Goal: Transaction & Acquisition: Purchase product/service

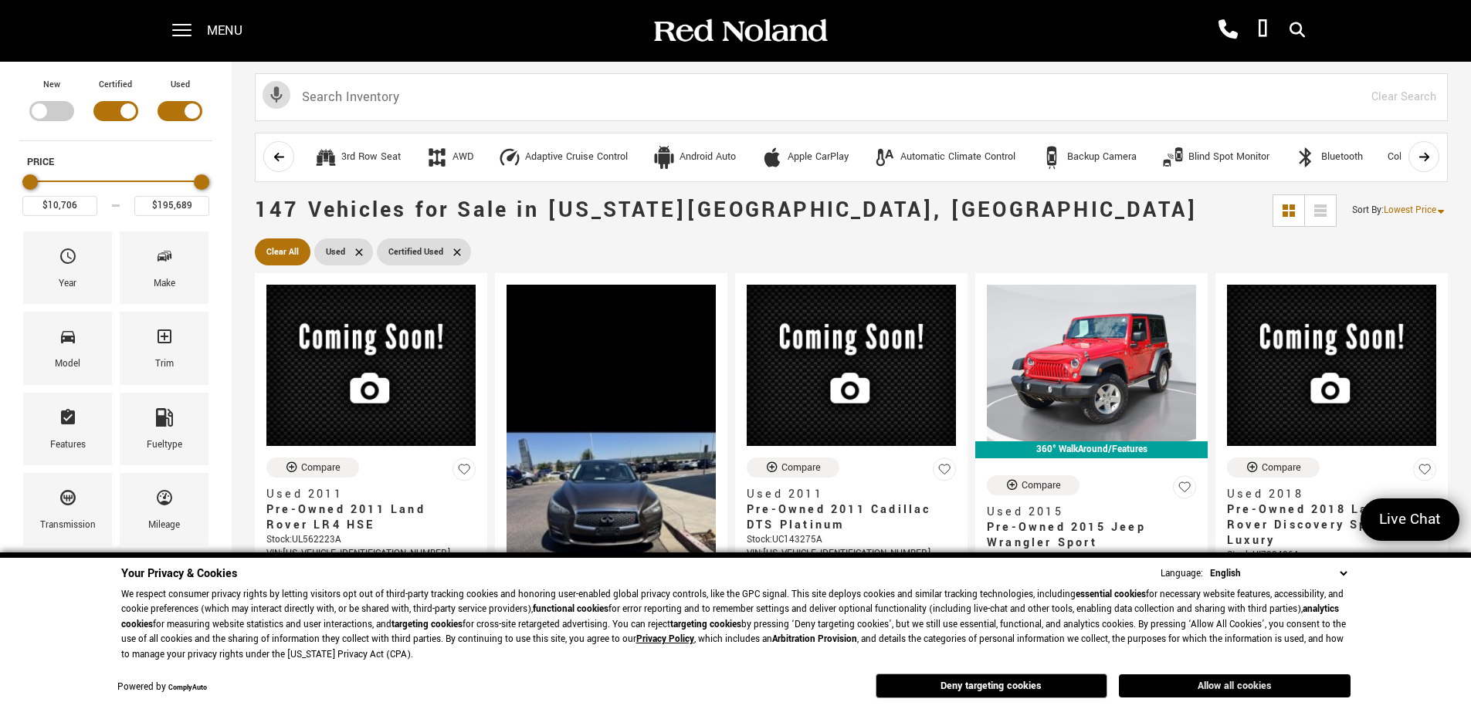
click at [1233, 689] on button "Allow all cookies" at bounding box center [1235, 686] width 232 height 23
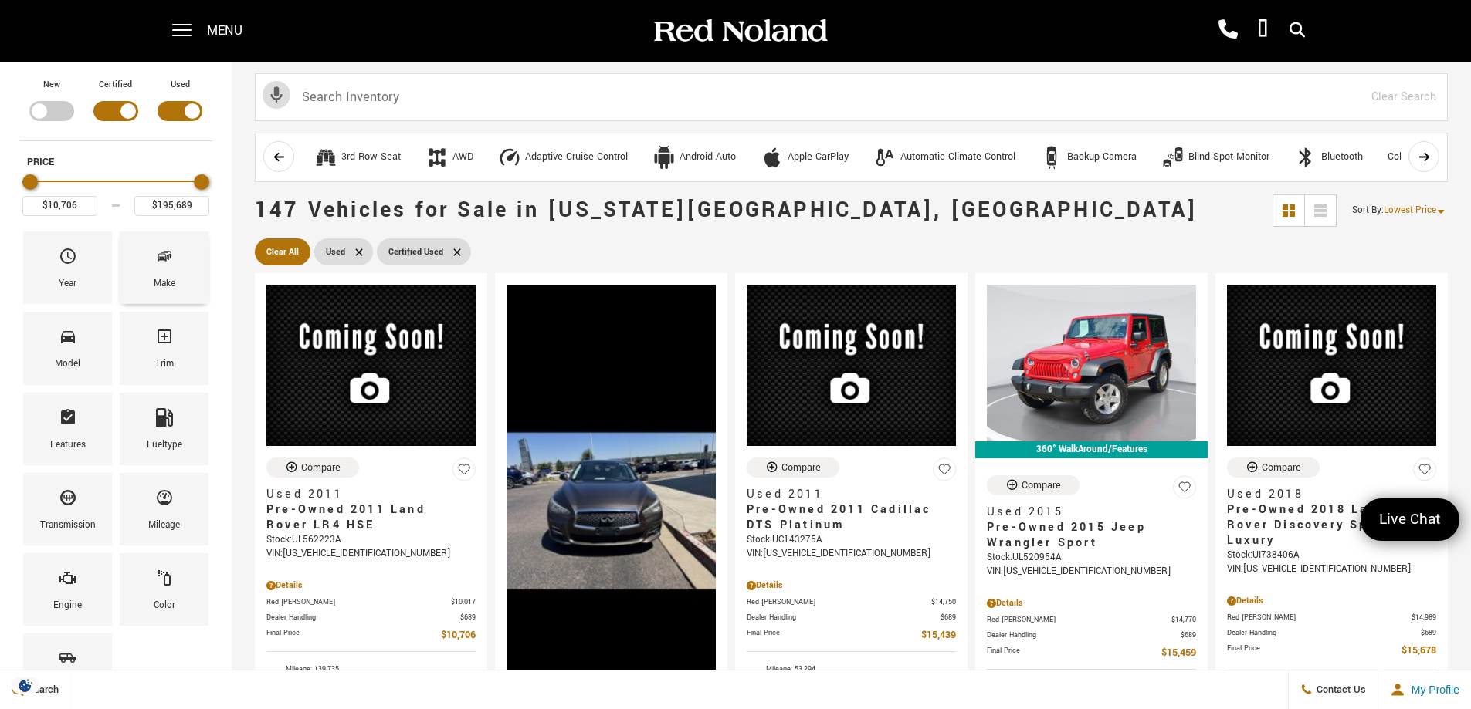
click at [167, 274] on span "Make" at bounding box center [164, 259] width 19 height 32
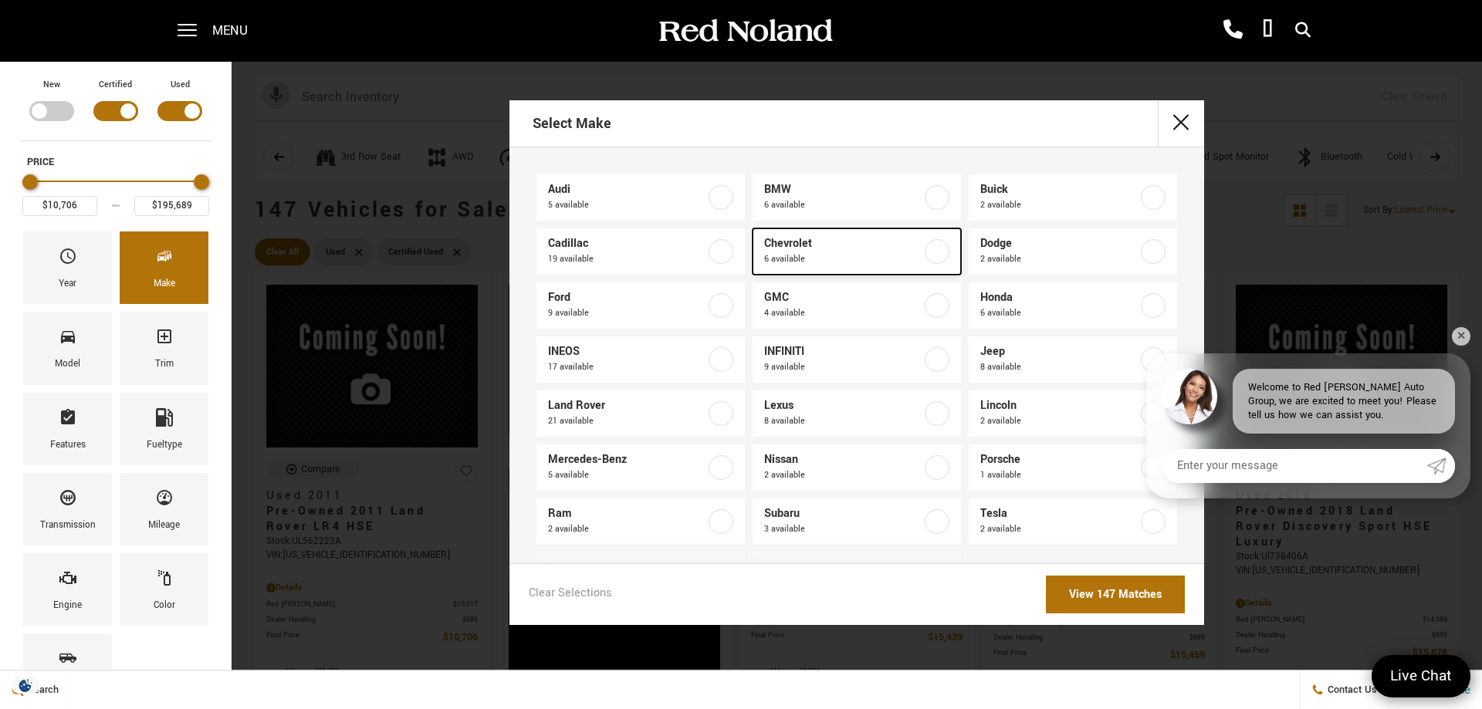
click at [865, 256] on span "6 available" at bounding box center [842, 259] width 157 height 15
type input "$18,678"
type input "$34,689"
checkbox input "true"
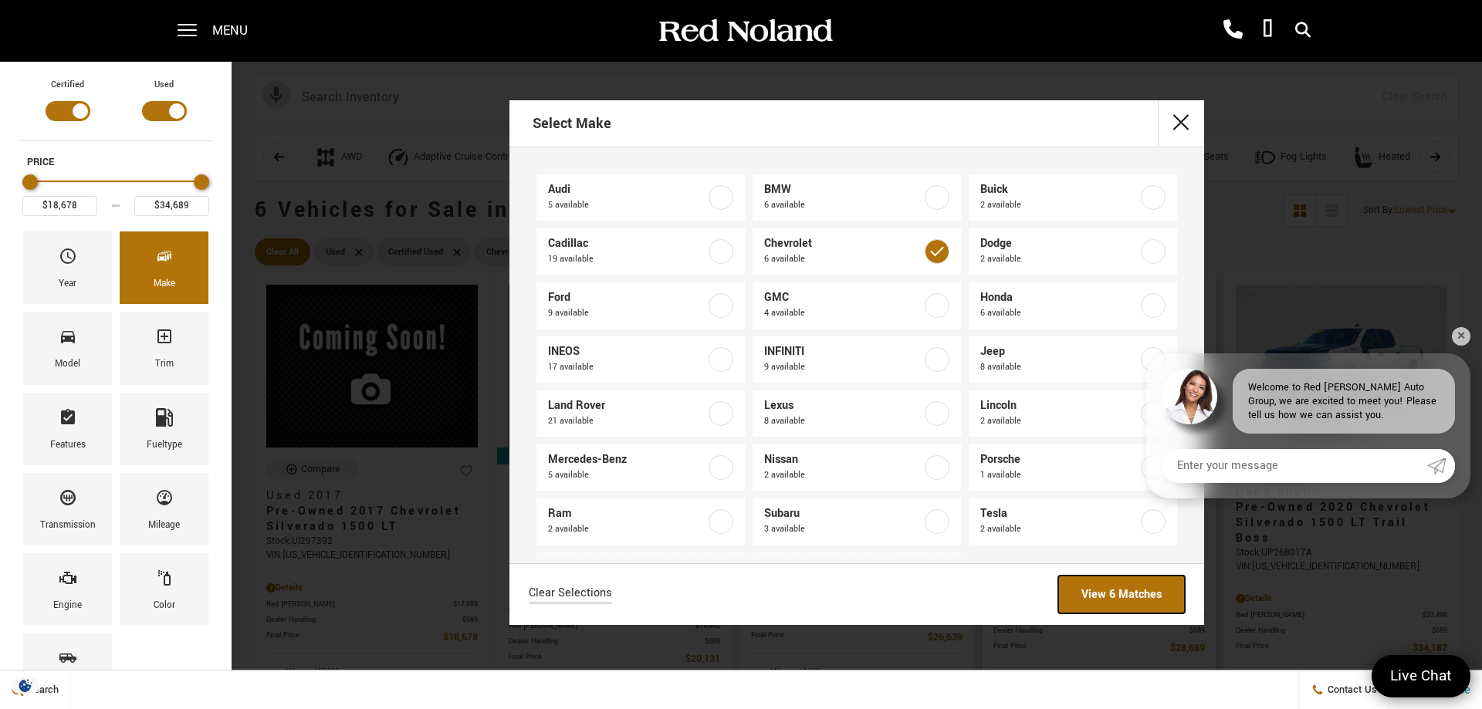
click at [1126, 587] on link "View 6 Matches" at bounding box center [1121, 595] width 127 height 38
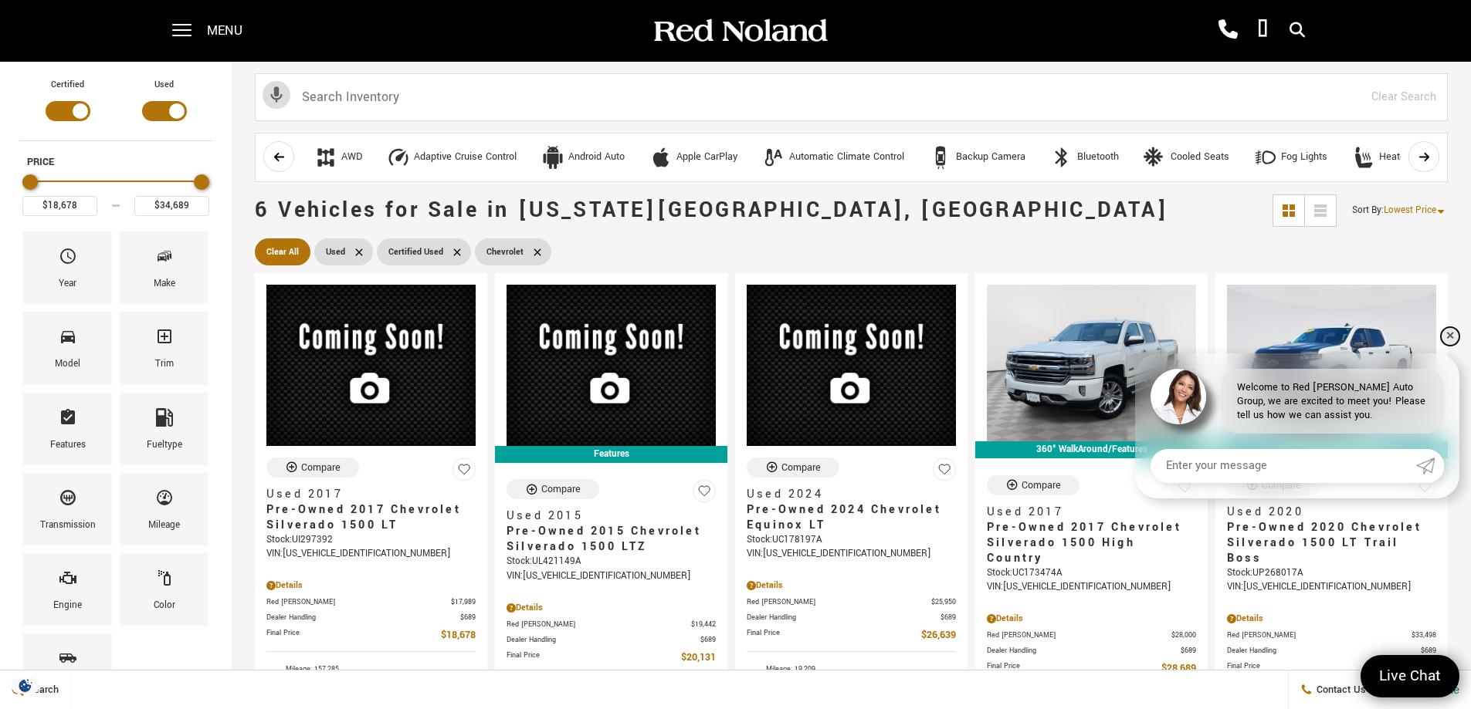
click at [1449, 337] on link "✕" at bounding box center [1449, 336] width 19 height 19
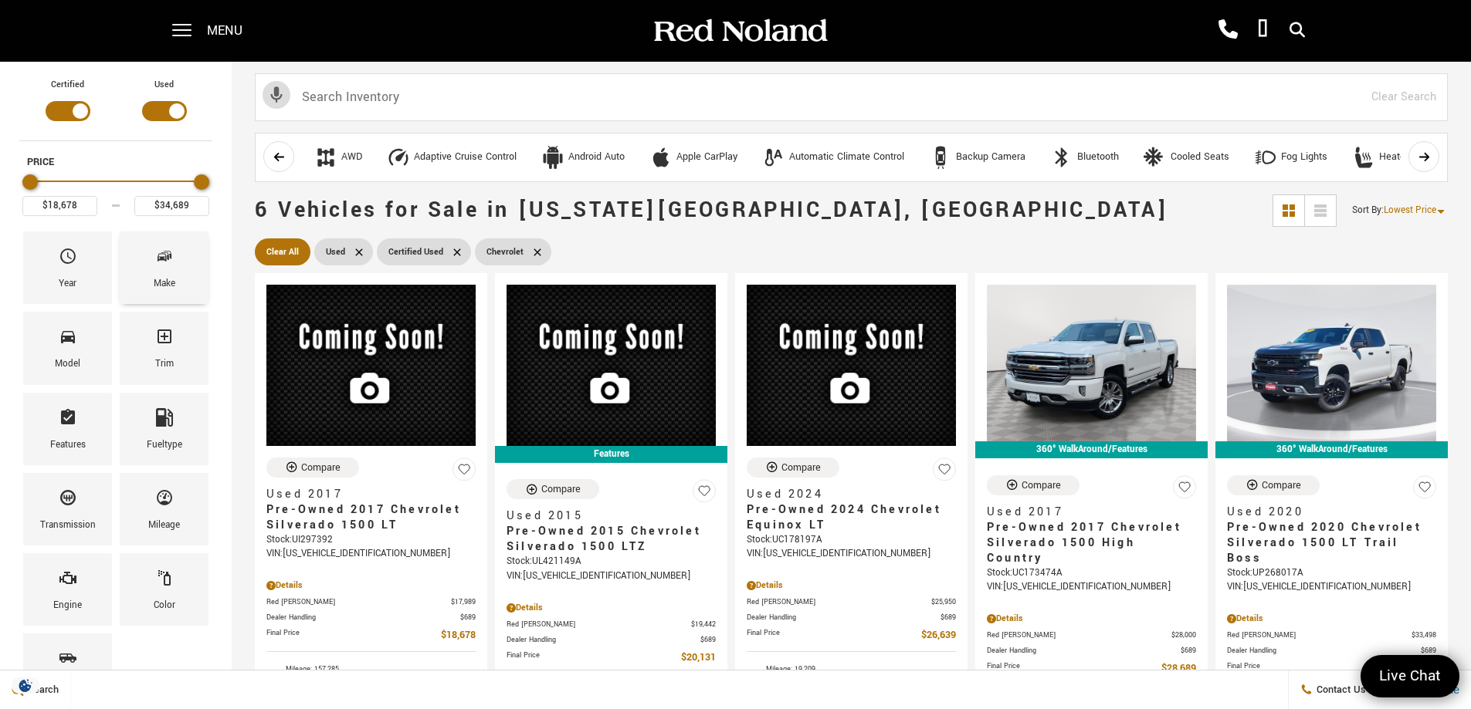
click at [167, 286] on div "Make" at bounding box center [165, 284] width 22 height 17
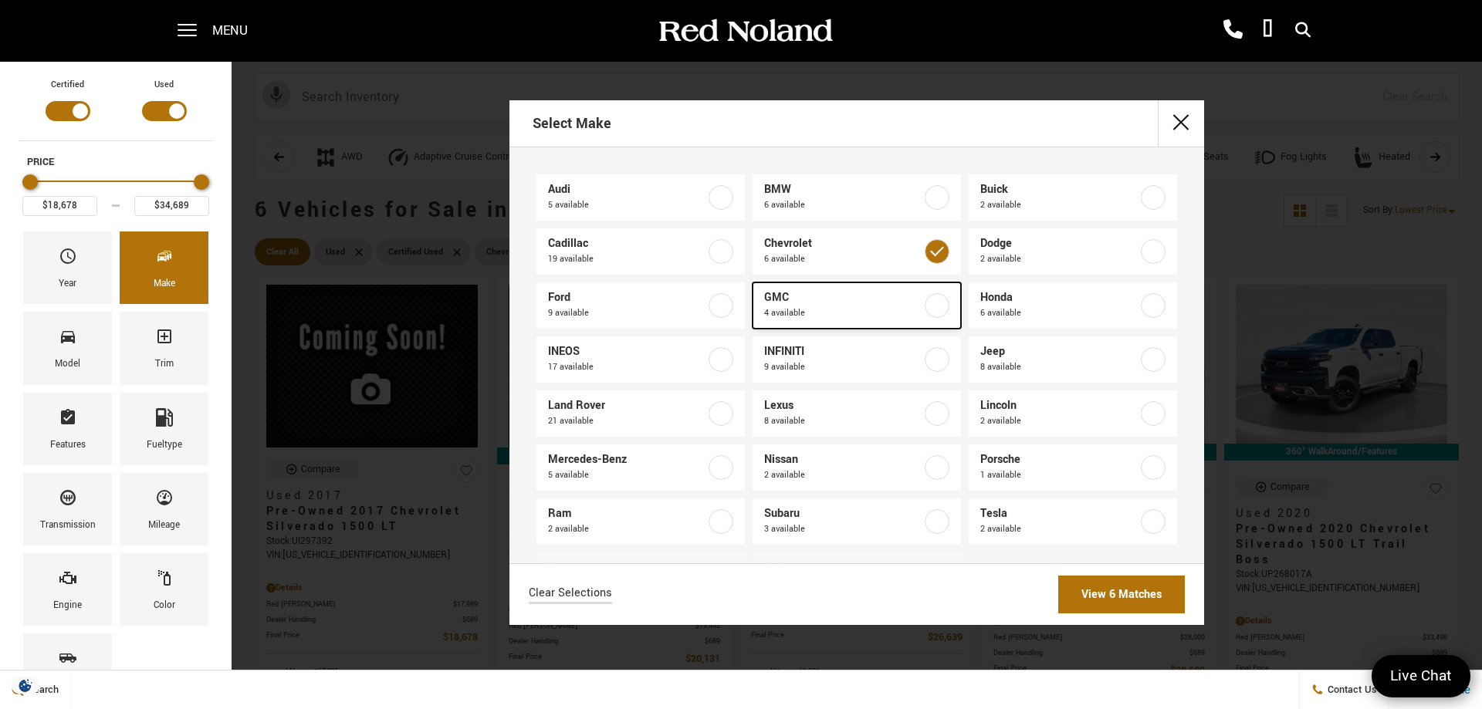
click at [828, 303] on span "GMC" at bounding box center [842, 297] width 157 height 15
type input "$65,688"
checkbox input "true"
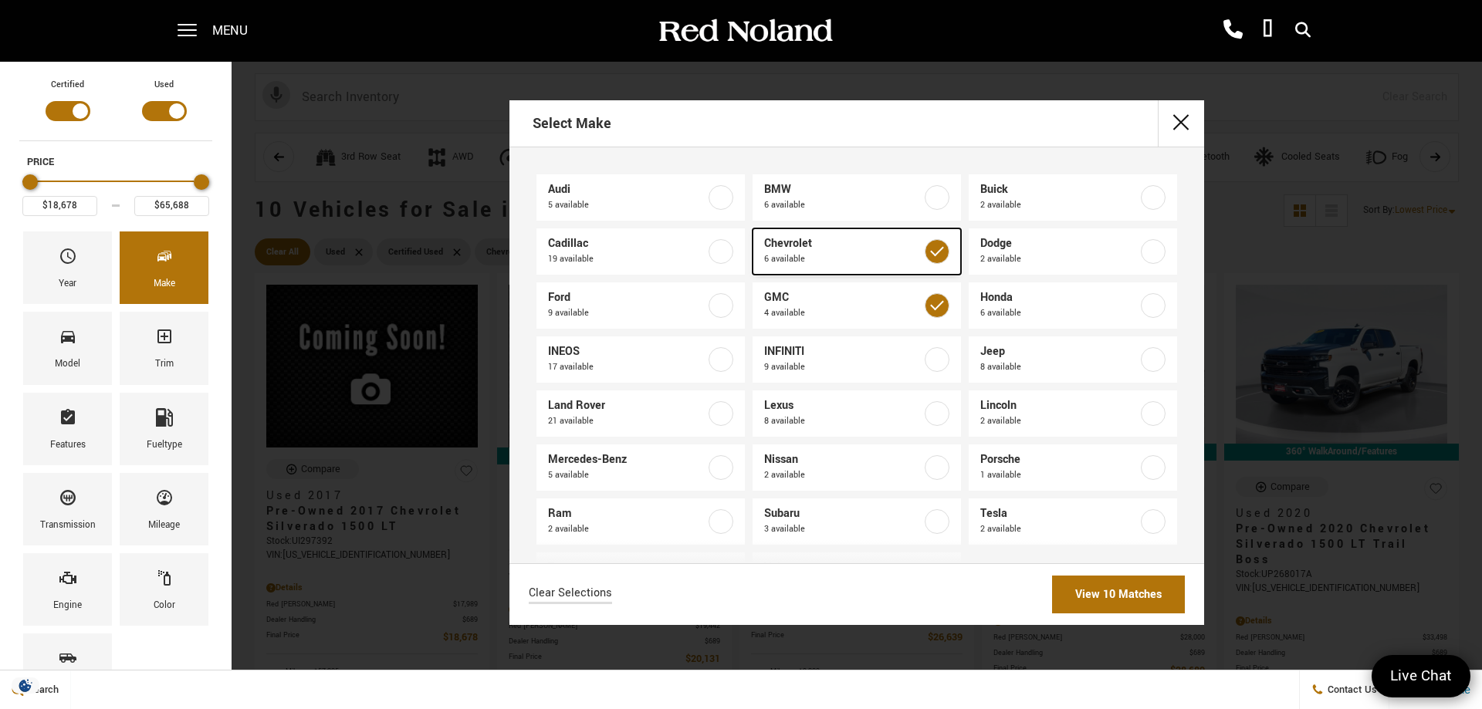
click at [937, 258] on label at bounding box center [937, 251] width 25 height 25
type input "$46,188"
checkbox input "false"
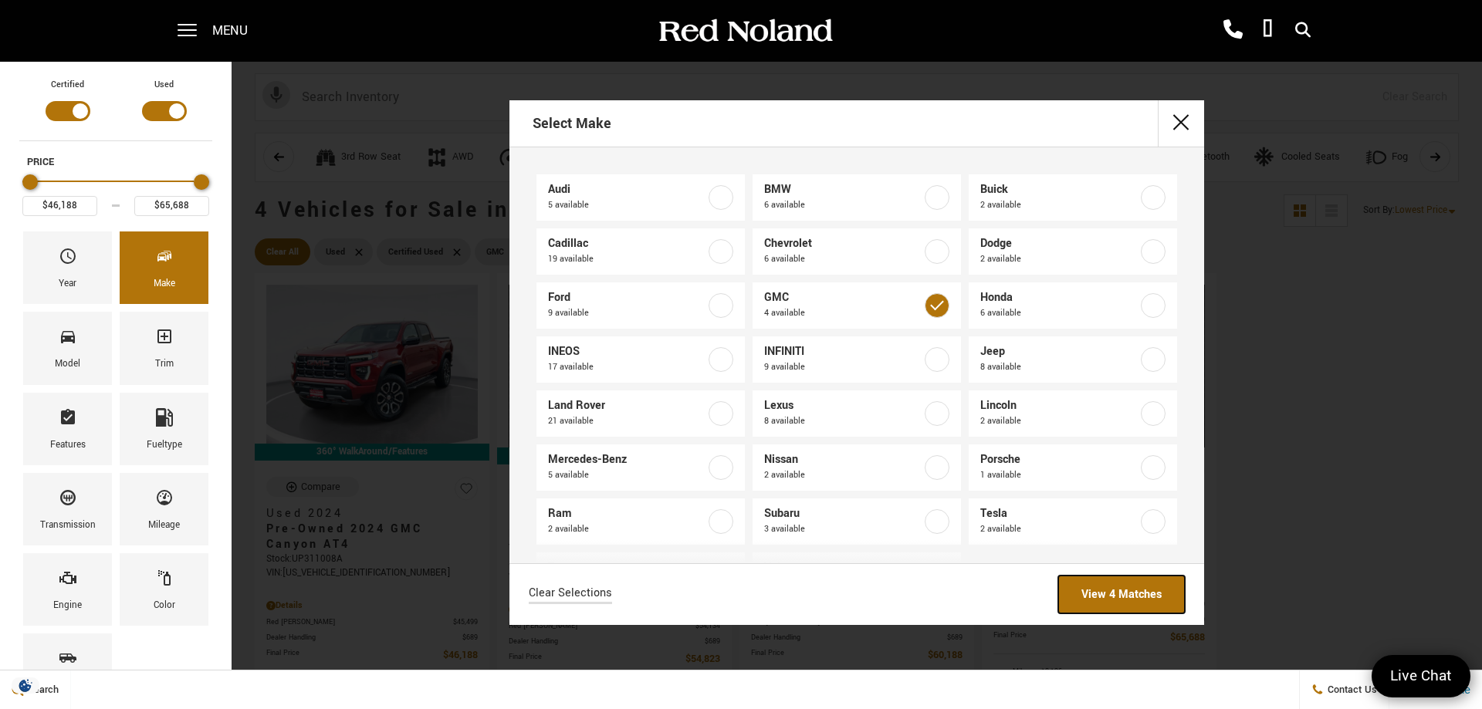
click at [1133, 591] on link "View 4 Matches" at bounding box center [1121, 595] width 127 height 38
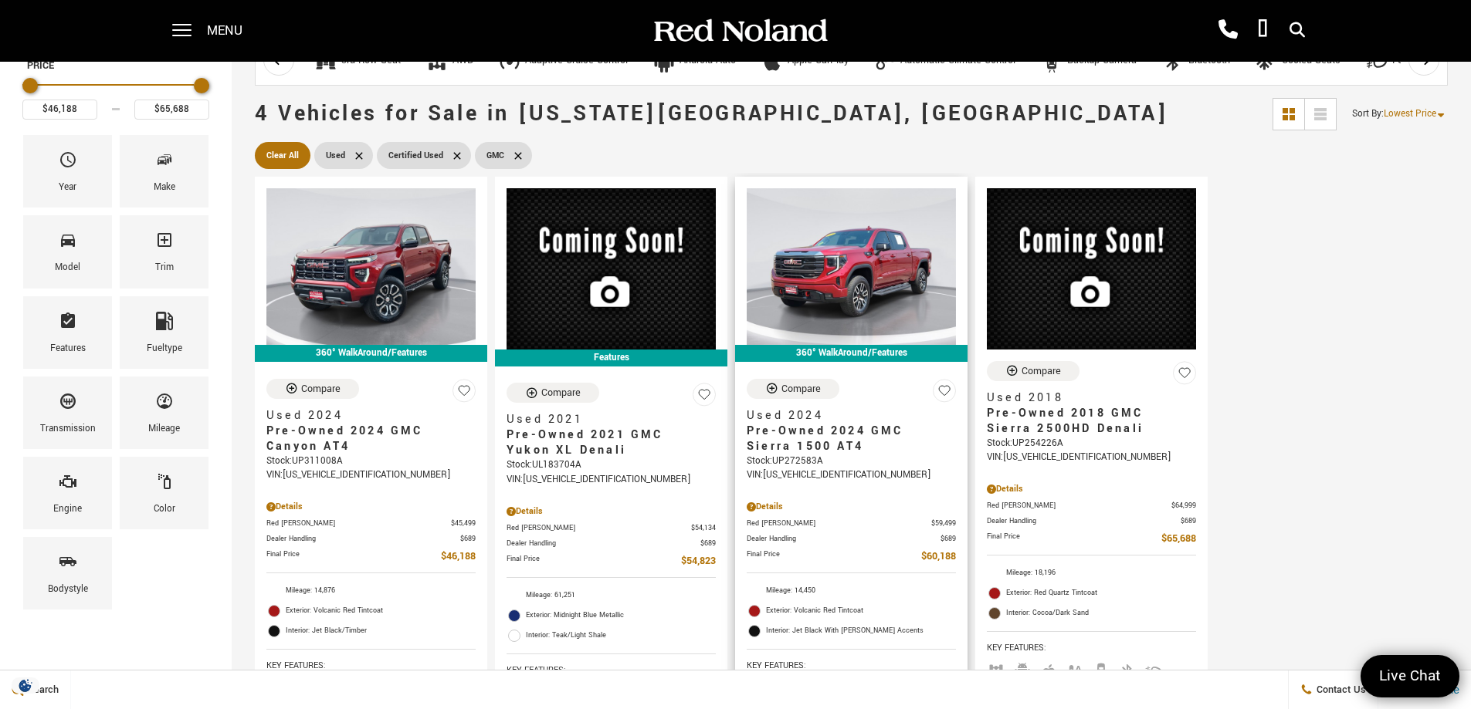
scroll to position [129, 0]
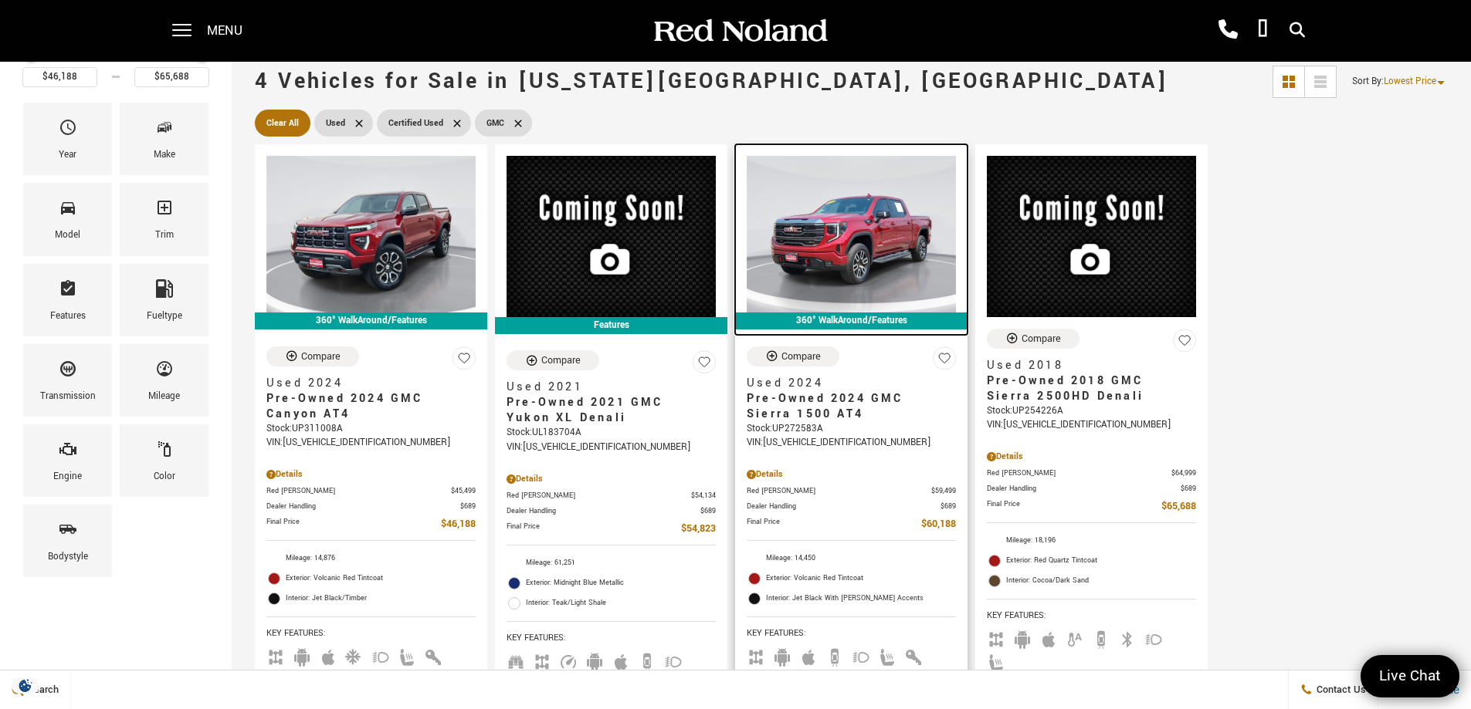
click at [837, 253] on img at bounding box center [850, 234] width 209 height 157
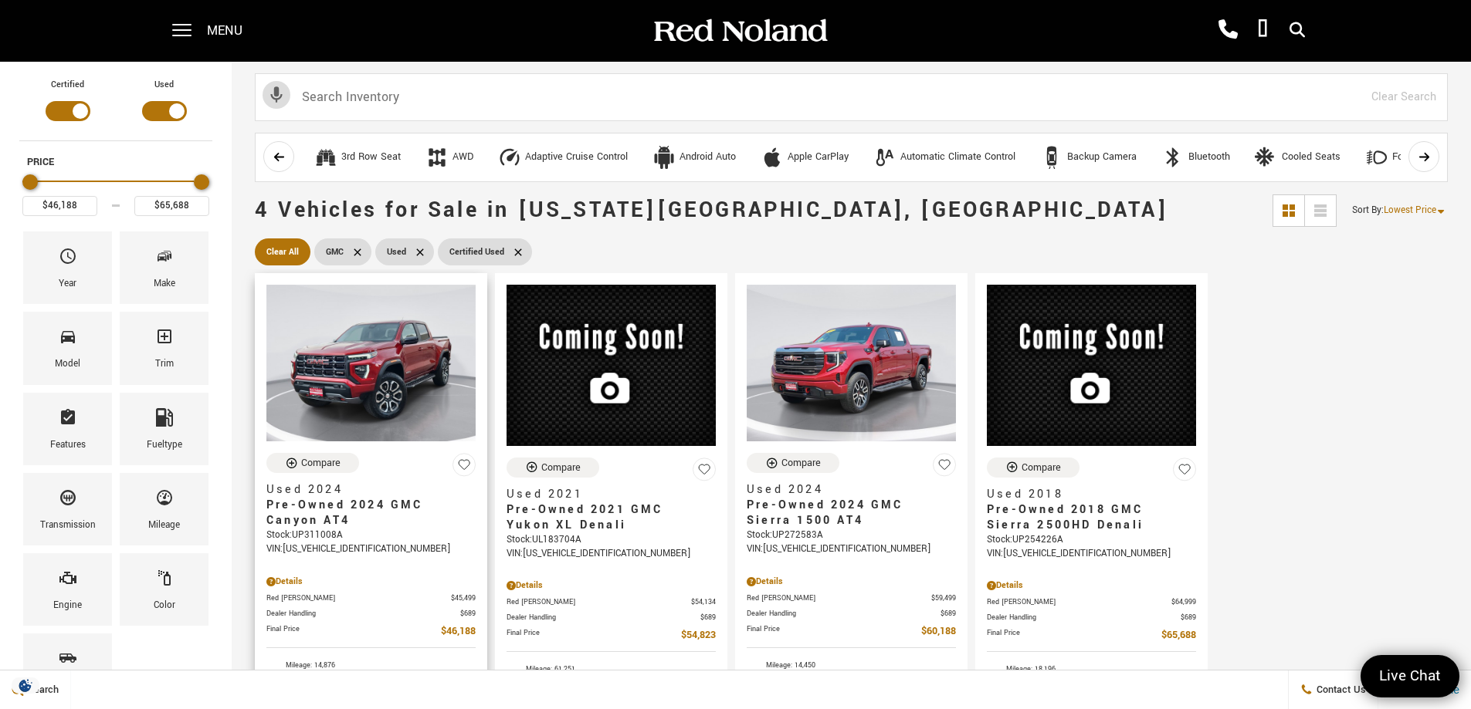
scroll to position [129, 0]
